Goal: Find specific page/section: Find specific page/section

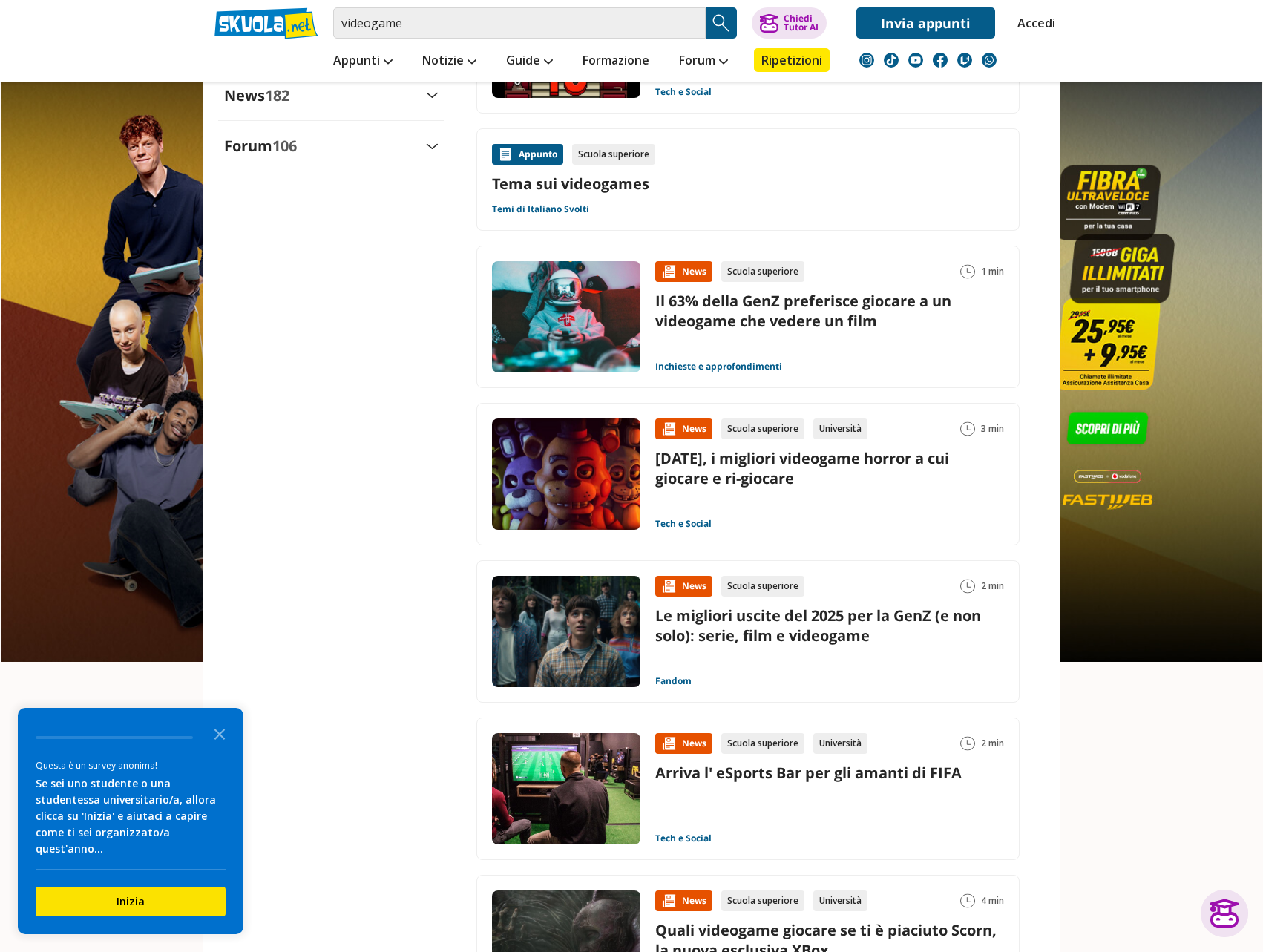
scroll to position [2494, 0]
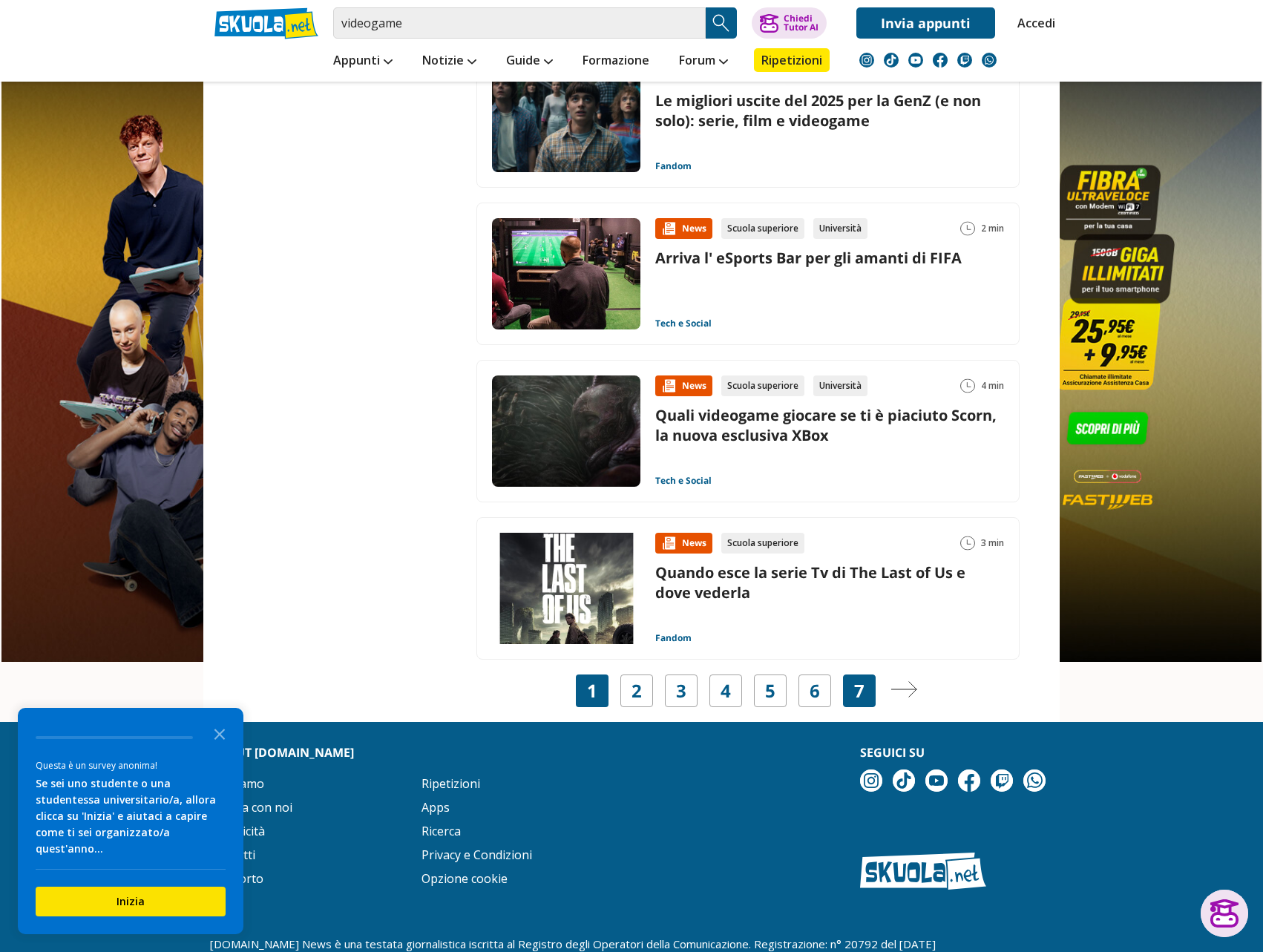
click at [846, 693] on div "7" at bounding box center [859, 691] width 33 height 33
click at [865, 693] on div "7" at bounding box center [859, 691] width 33 height 33
click at [855, 688] on link "7" at bounding box center [859, 690] width 11 height 20
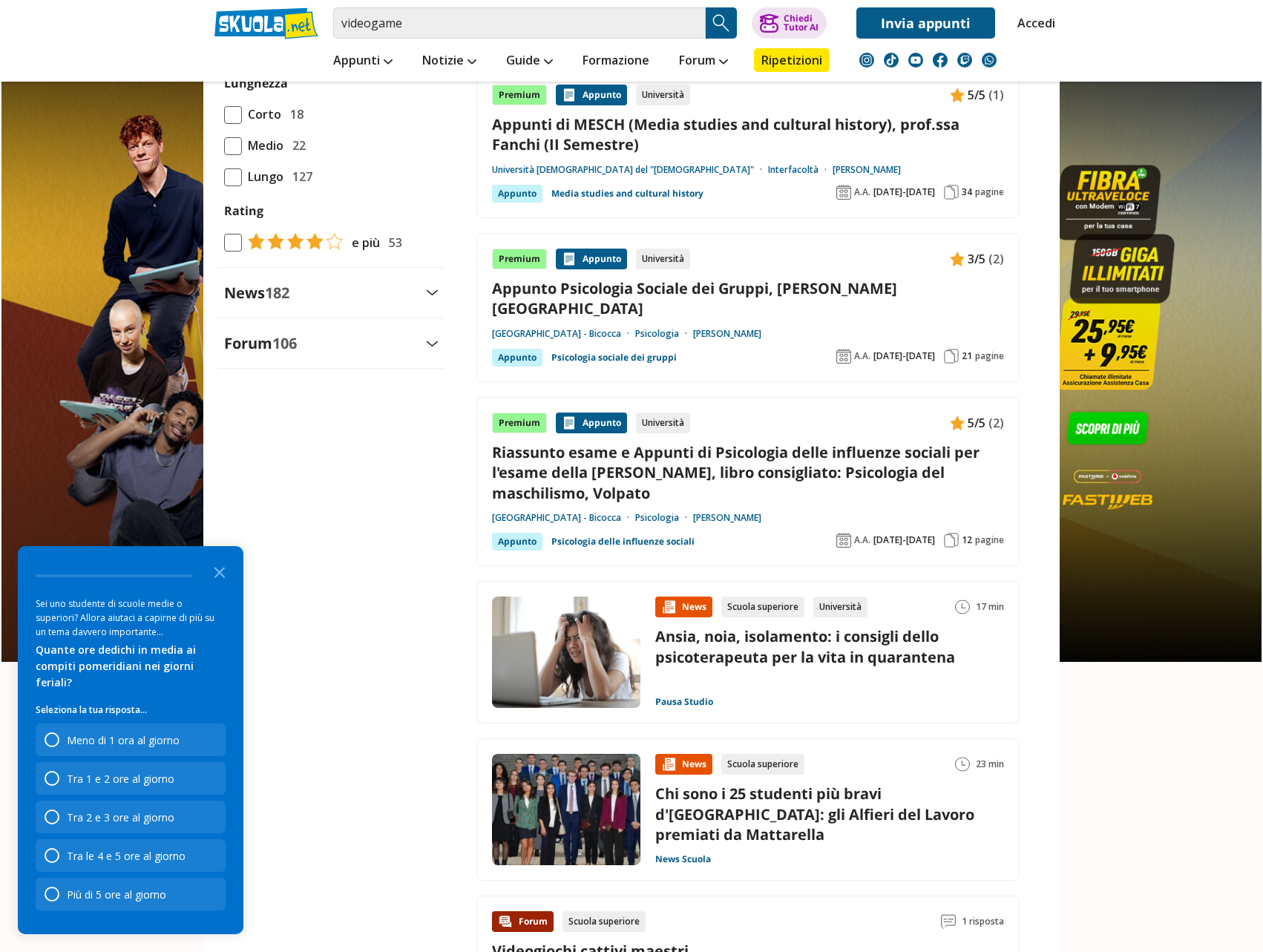
scroll to position [2611, 0]
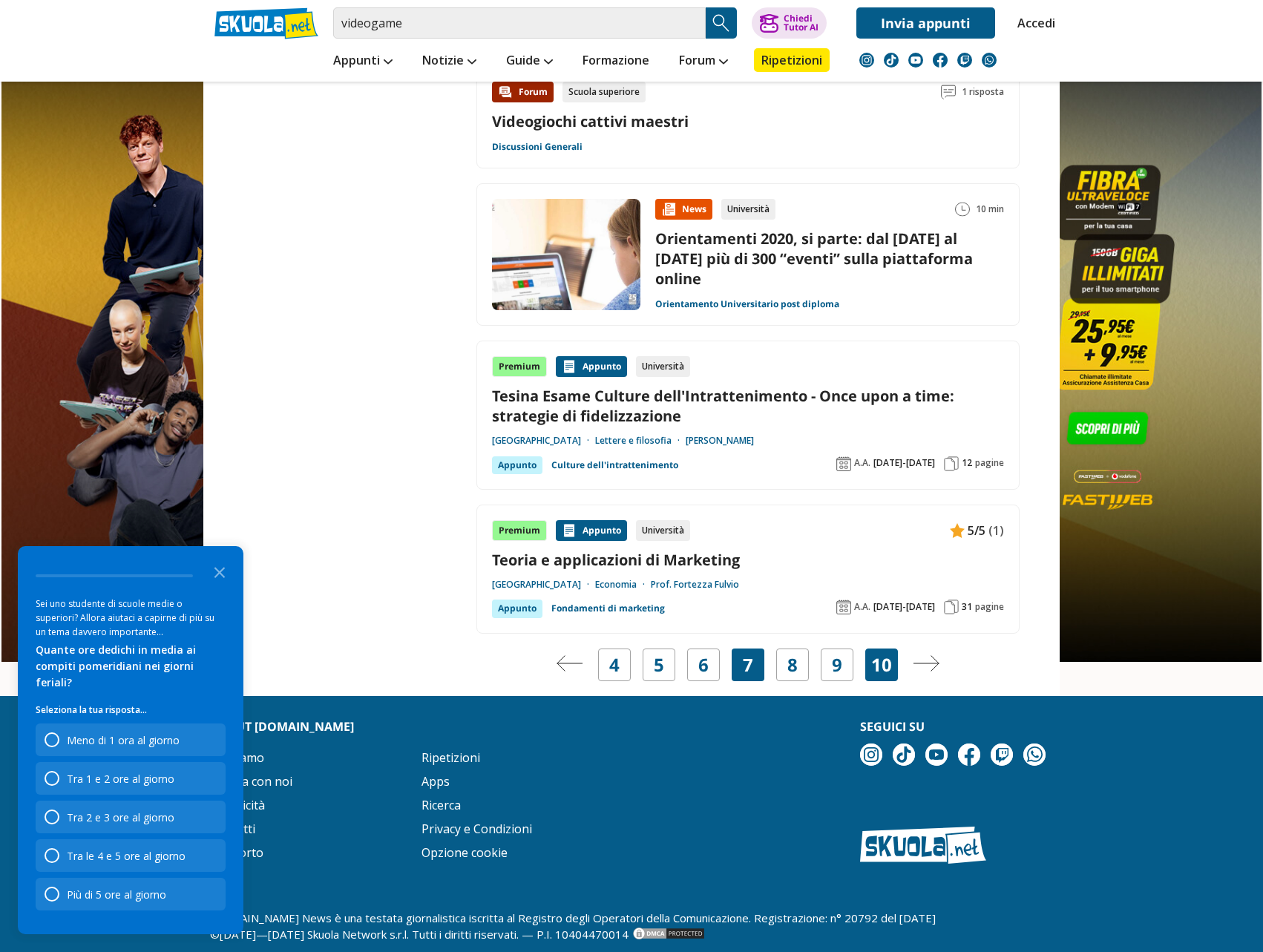
click at [888, 655] on link "10" at bounding box center [881, 665] width 20 height 20
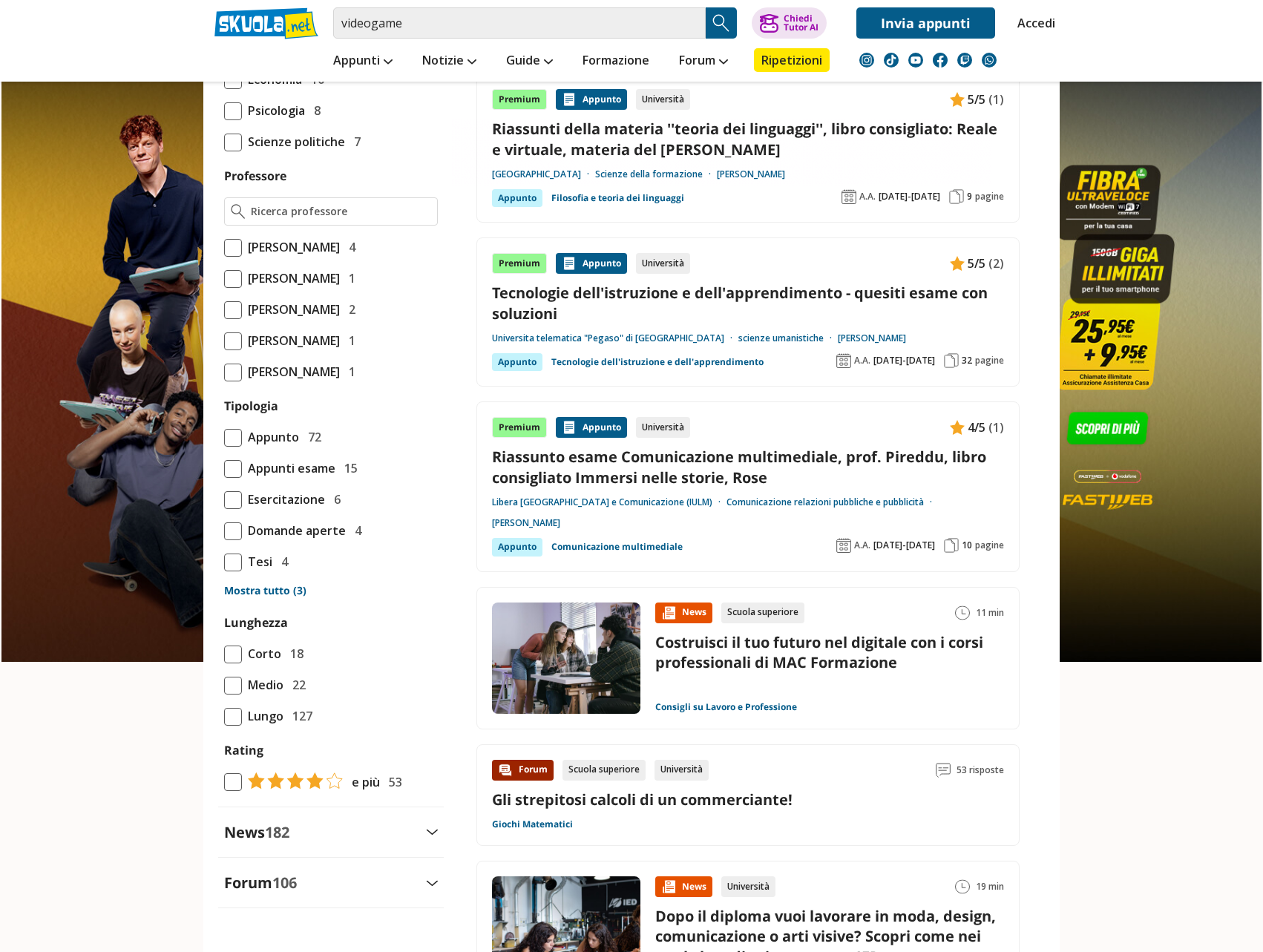
scroll to position [1261, 0]
